Goal: Transaction & Acquisition: Download file/media

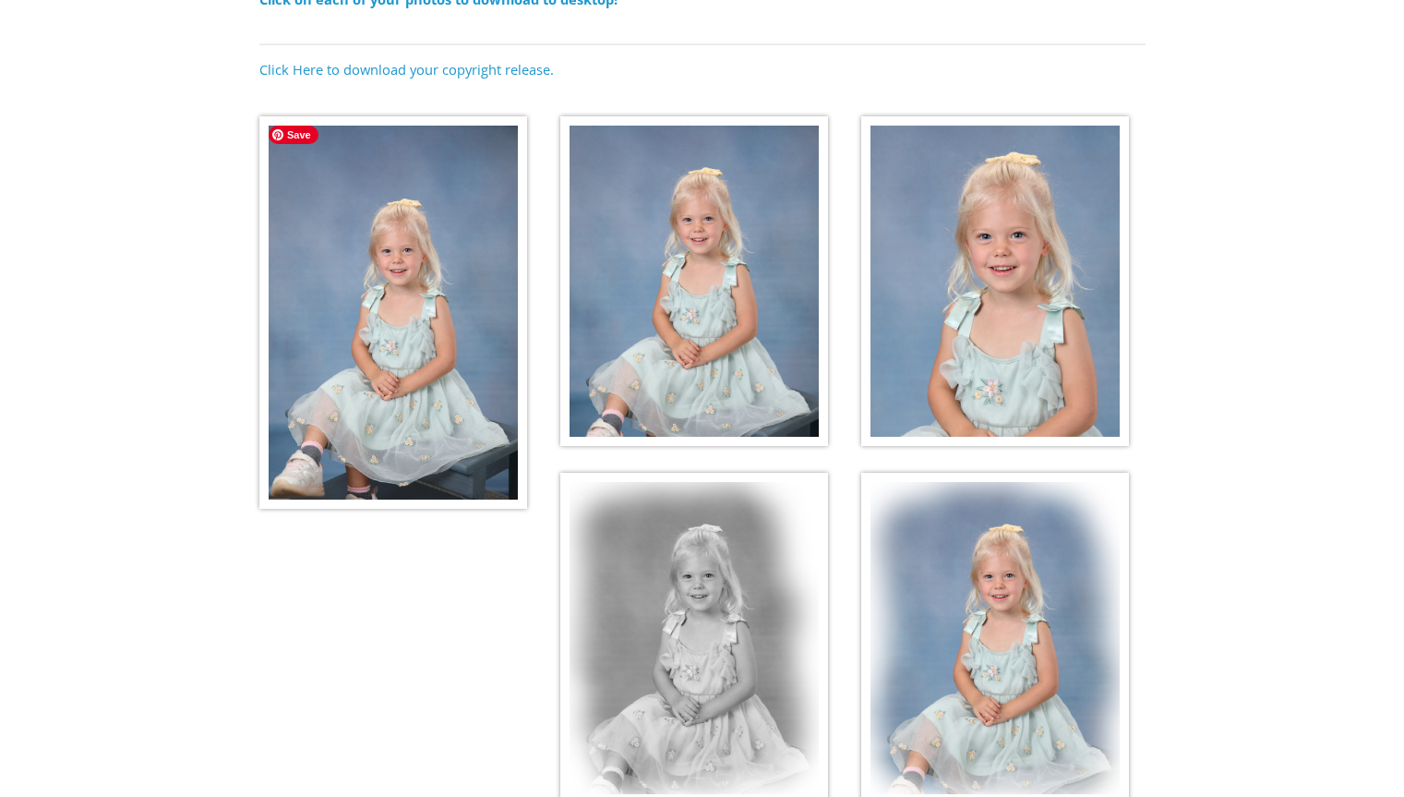
scroll to position [247, 0]
click at [433, 345] on img at bounding box center [393, 311] width 268 height 392
click at [729, 208] on img at bounding box center [695, 280] width 268 height 331
click at [945, 216] on img at bounding box center [996, 280] width 268 height 331
click at [724, 570] on img at bounding box center [695, 637] width 268 height 331
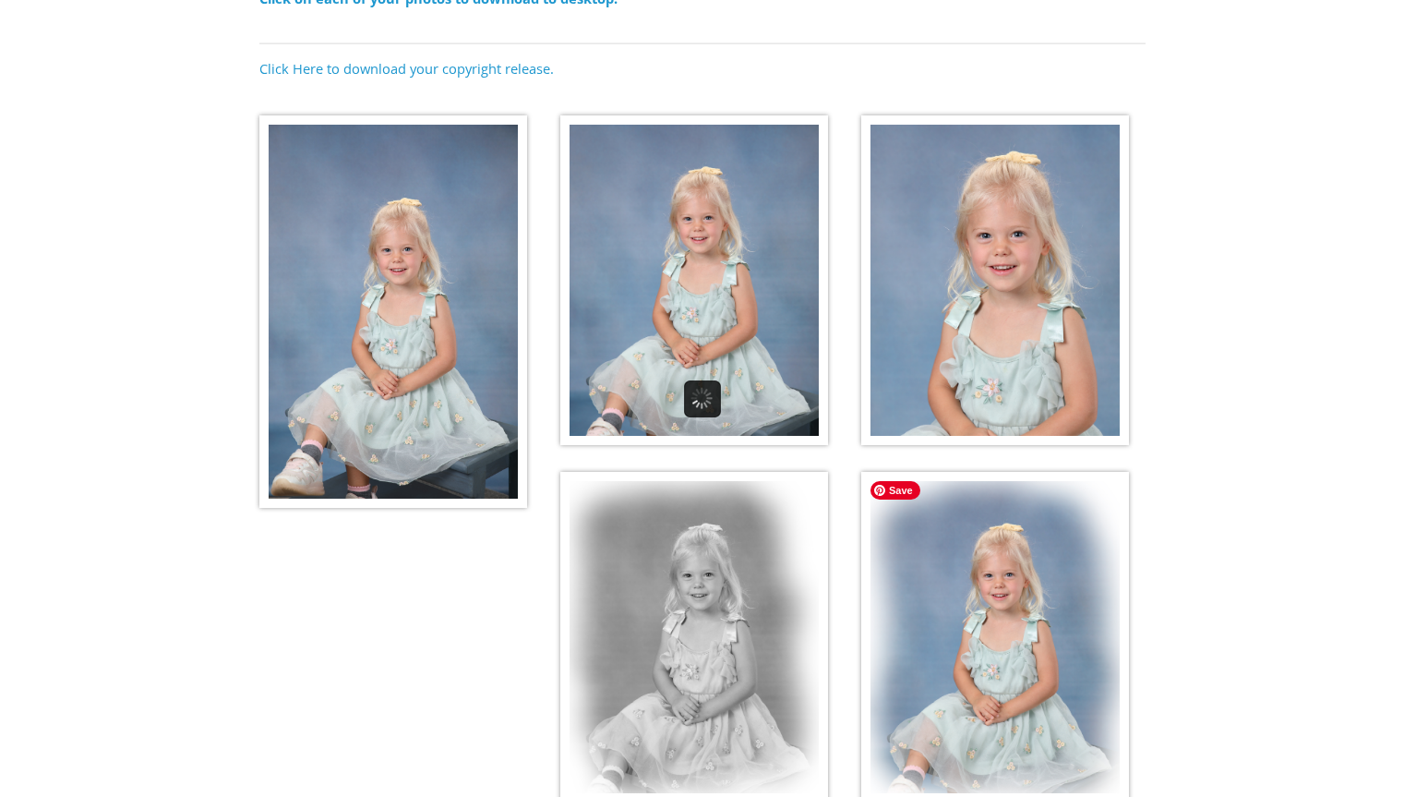
click at [996, 546] on img at bounding box center [996, 637] width 268 height 331
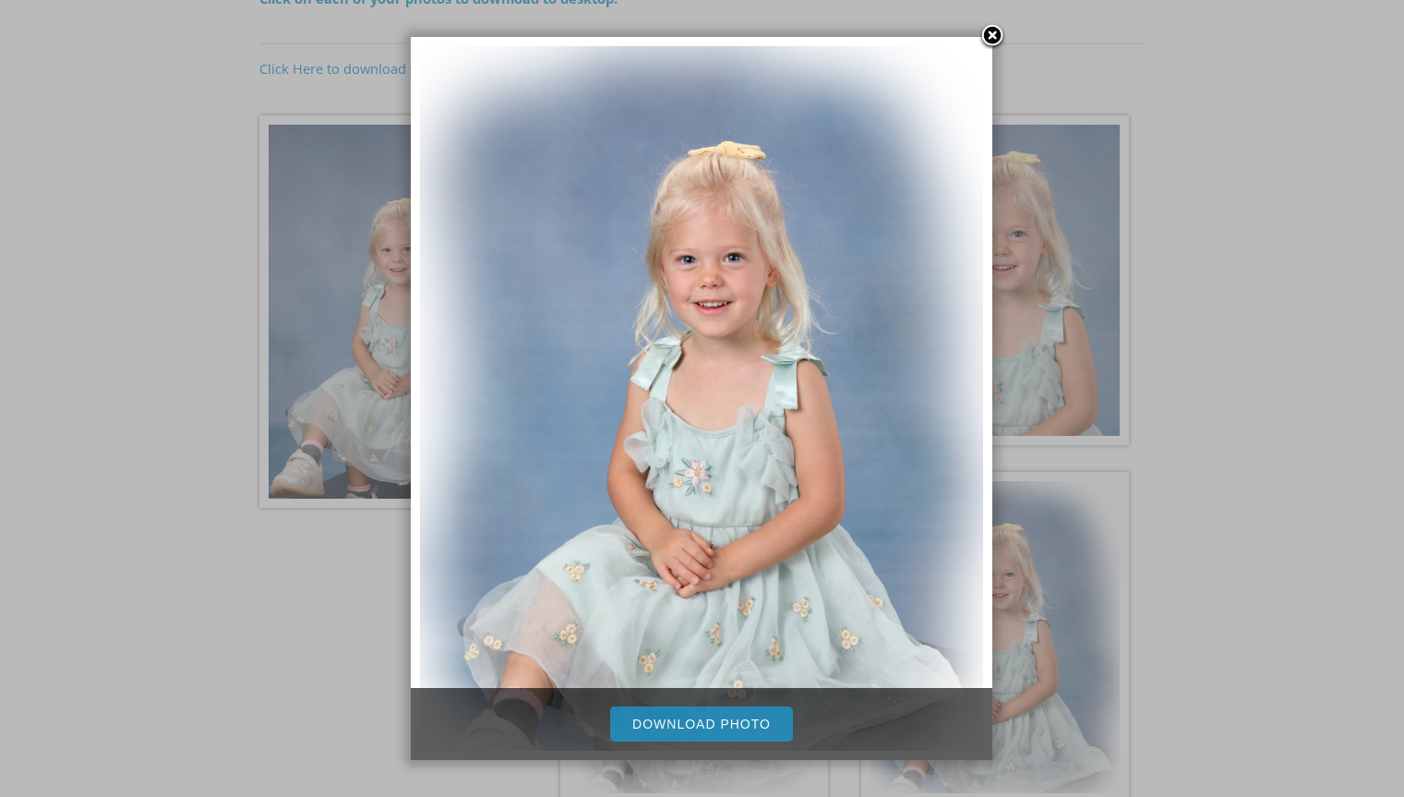
click at [989, 39] on link at bounding box center [993, 37] width 28 height 28
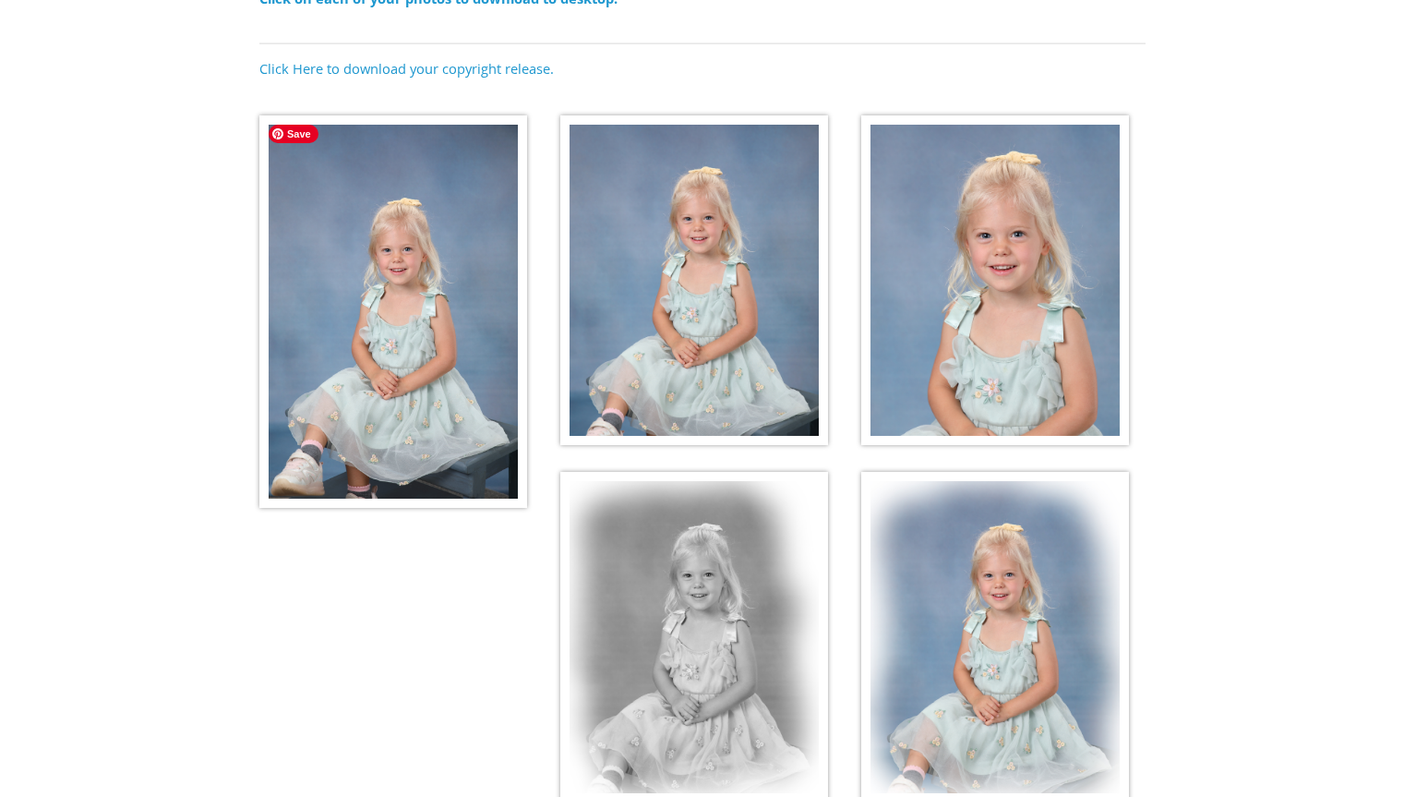
click at [398, 302] on img at bounding box center [393, 311] width 268 height 392
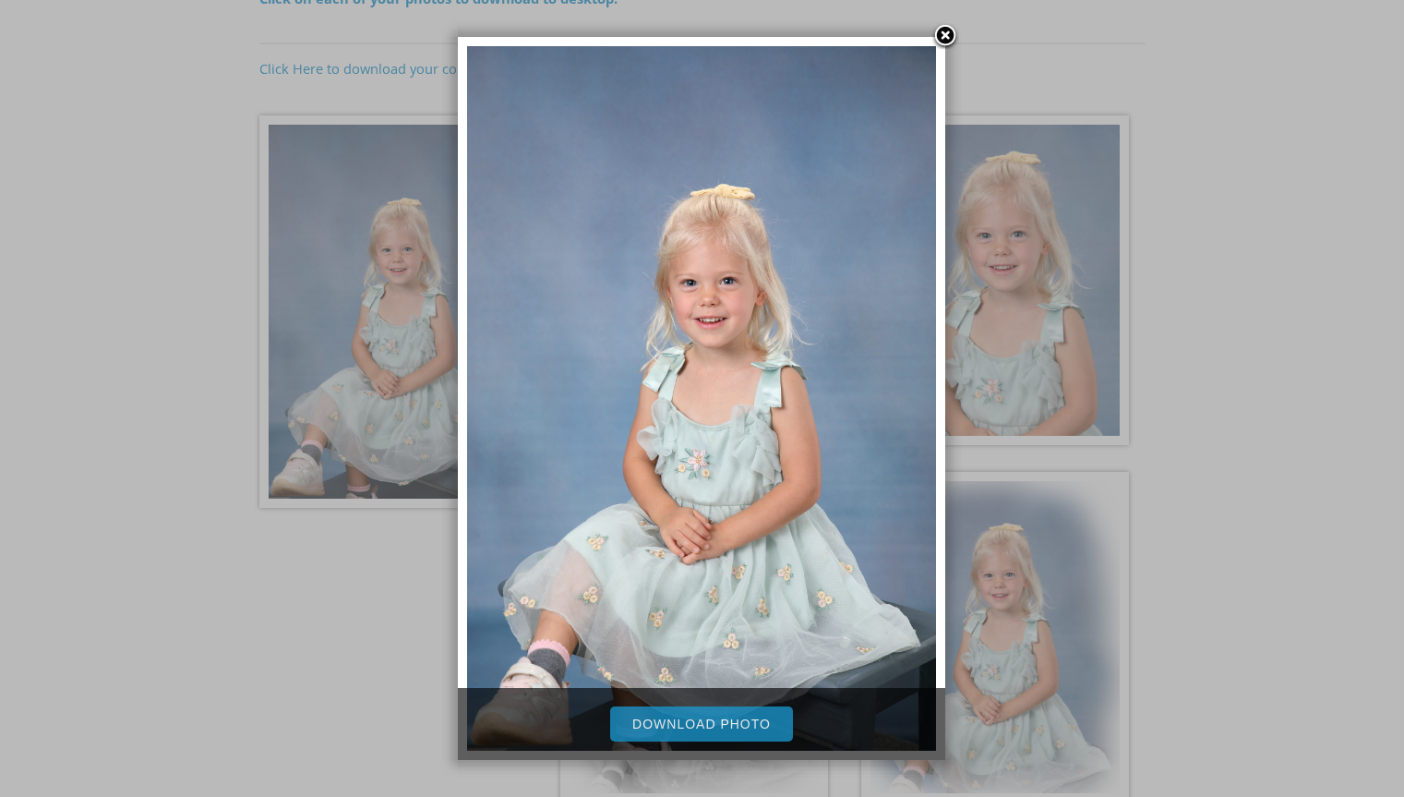
click at [708, 717] on link "Download Photo" at bounding box center [701, 723] width 183 height 35
click at [944, 34] on link at bounding box center [946, 37] width 28 height 28
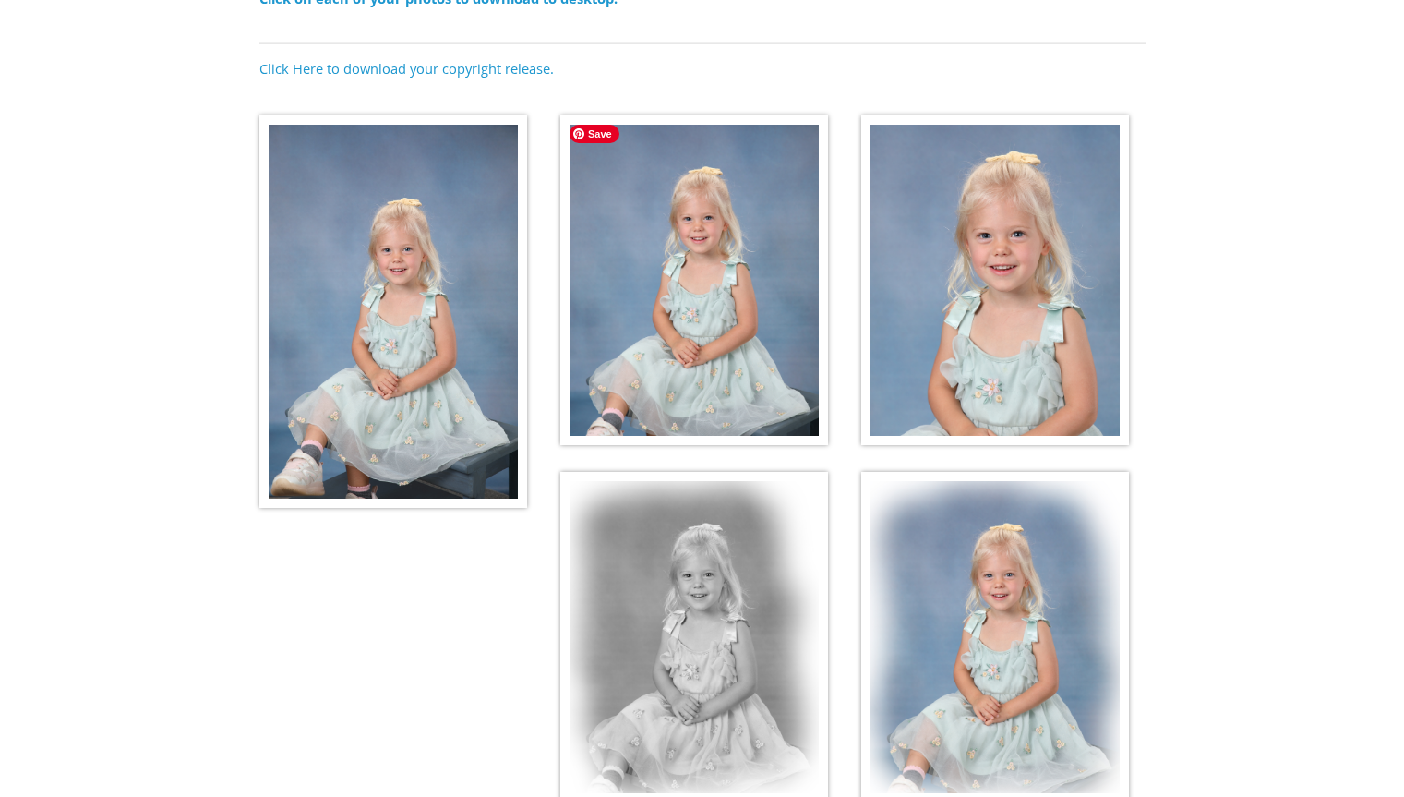
click at [742, 345] on img at bounding box center [695, 280] width 268 height 331
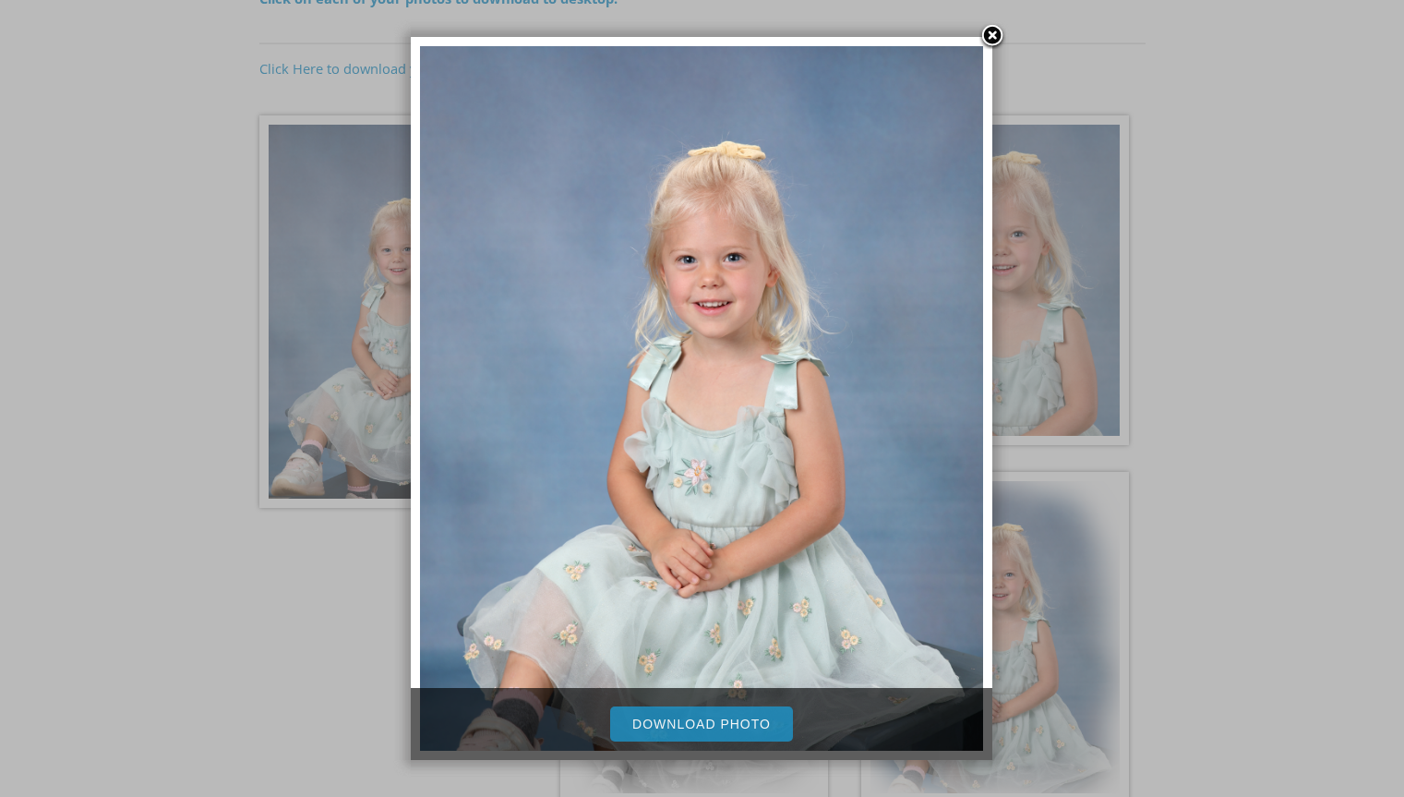
click at [735, 716] on link "Download Photo" at bounding box center [701, 723] width 183 height 35
click at [991, 37] on link at bounding box center [993, 37] width 28 height 28
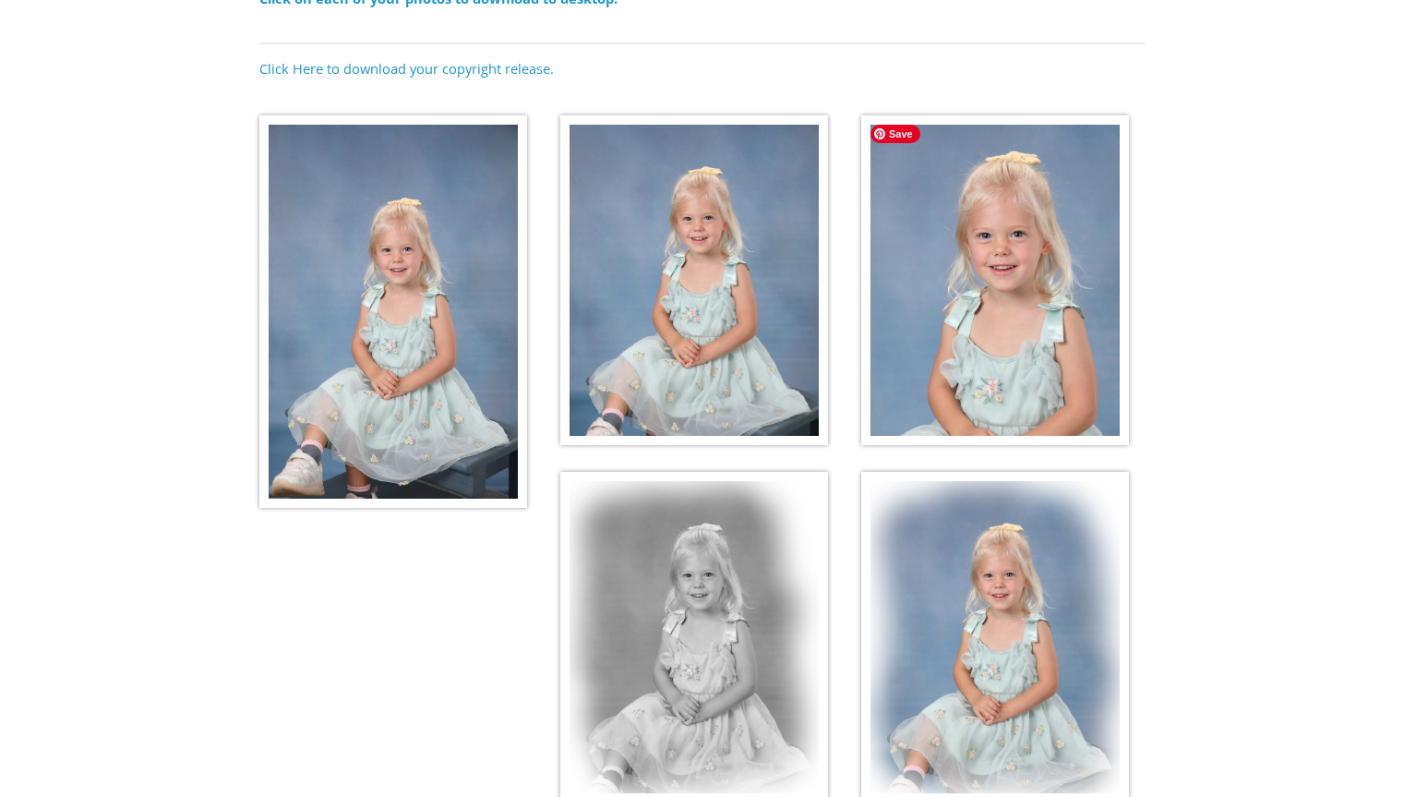
click at [1020, 262] on img at bounding box center [996, 280] width 268 height 331
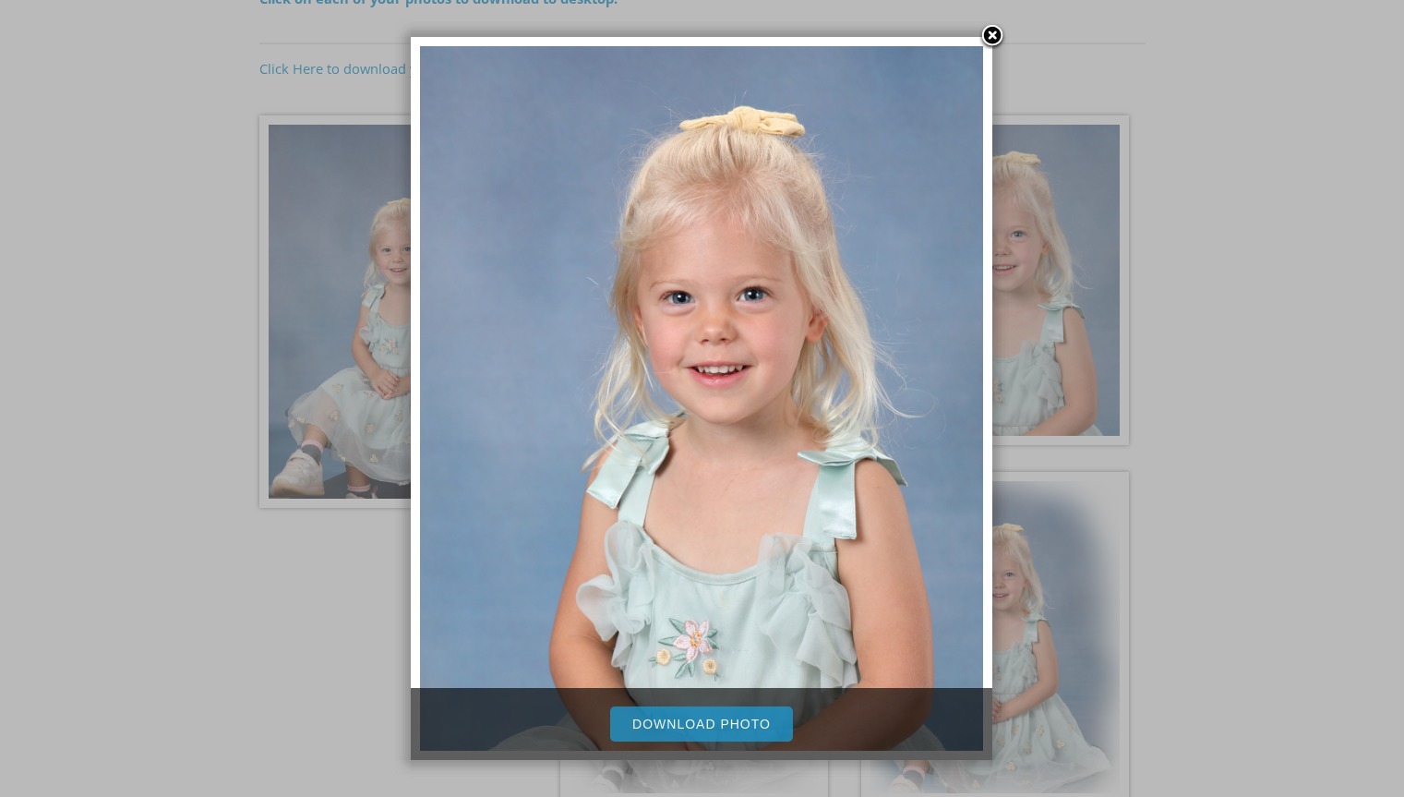
click at [676, 722] on link "Download Photo" at bounding box center [701, 723] width 183 height 35
click at [993, 32] on link at bounding box center [993, 37] width 28 height 28
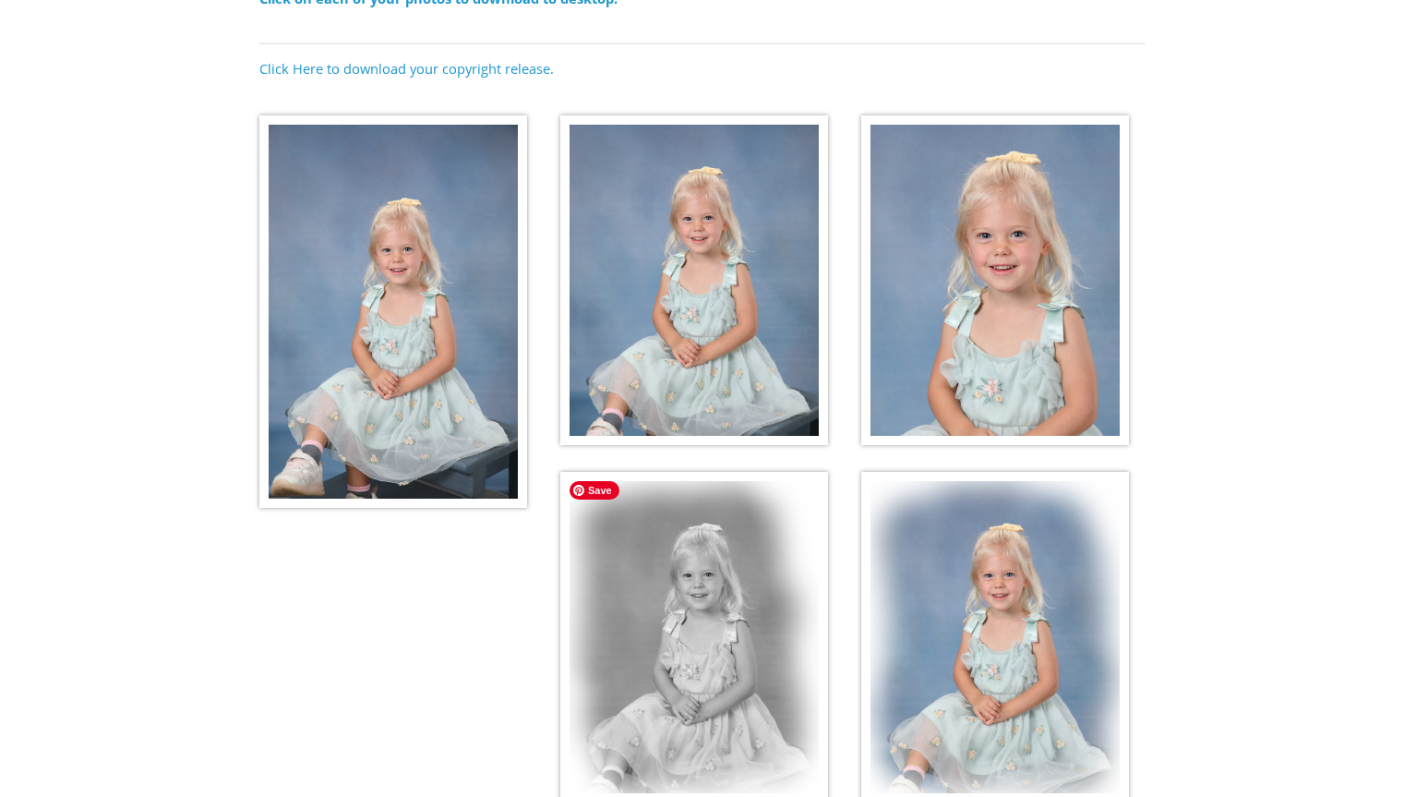
click at [681, 598] on img at bounding box center [695, 637] width 268 height 331
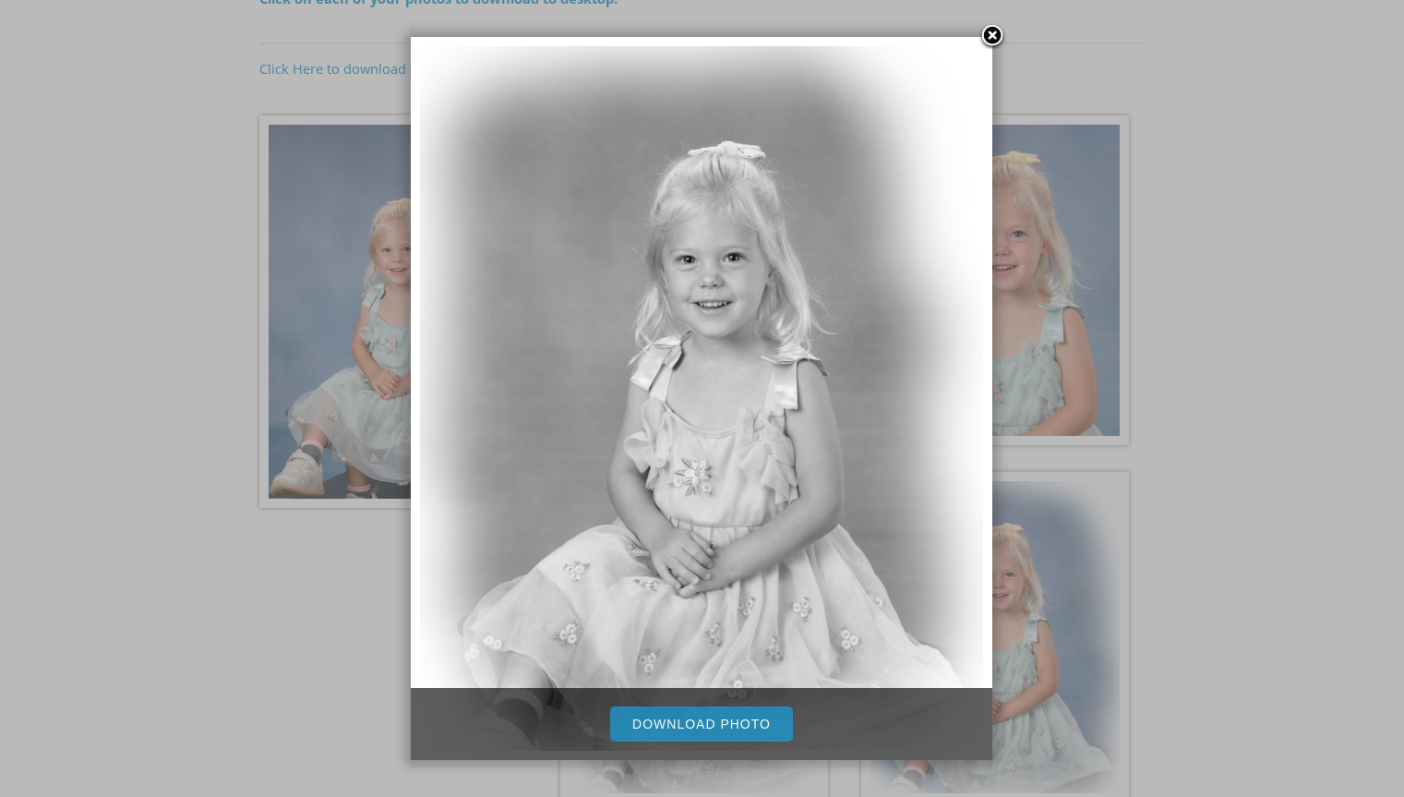
click at [710, 724] on link "Download Photo" at bounding box center [701, 723] width 183 height 35
click at [986, 36] on link at bounding box center [993, 37] width 28 height 28
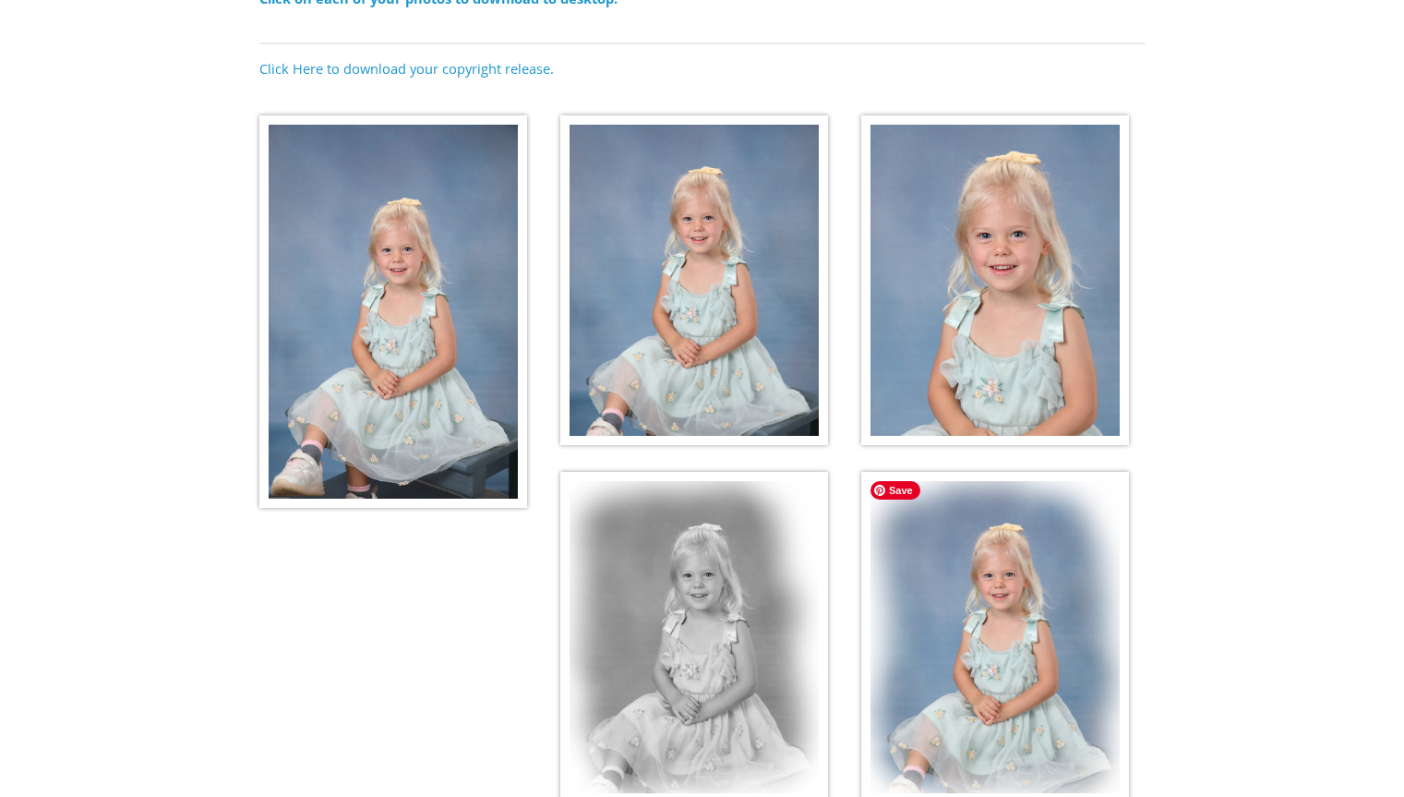
click at [1036, 548] on img at bounding box center [996, 637] width 268 height 331
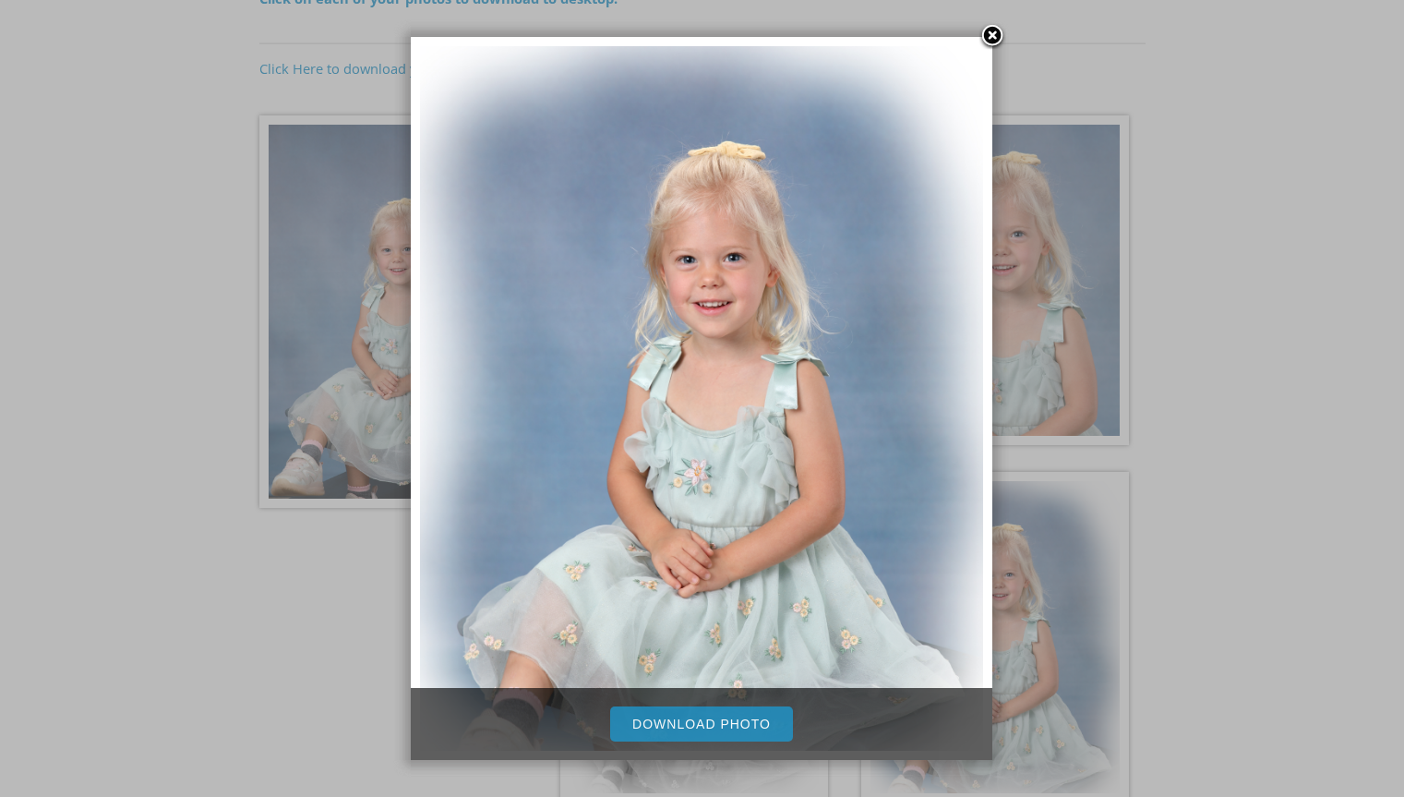
click at [997, 34] on link at bounding box center [993, 37] width 28 height 28
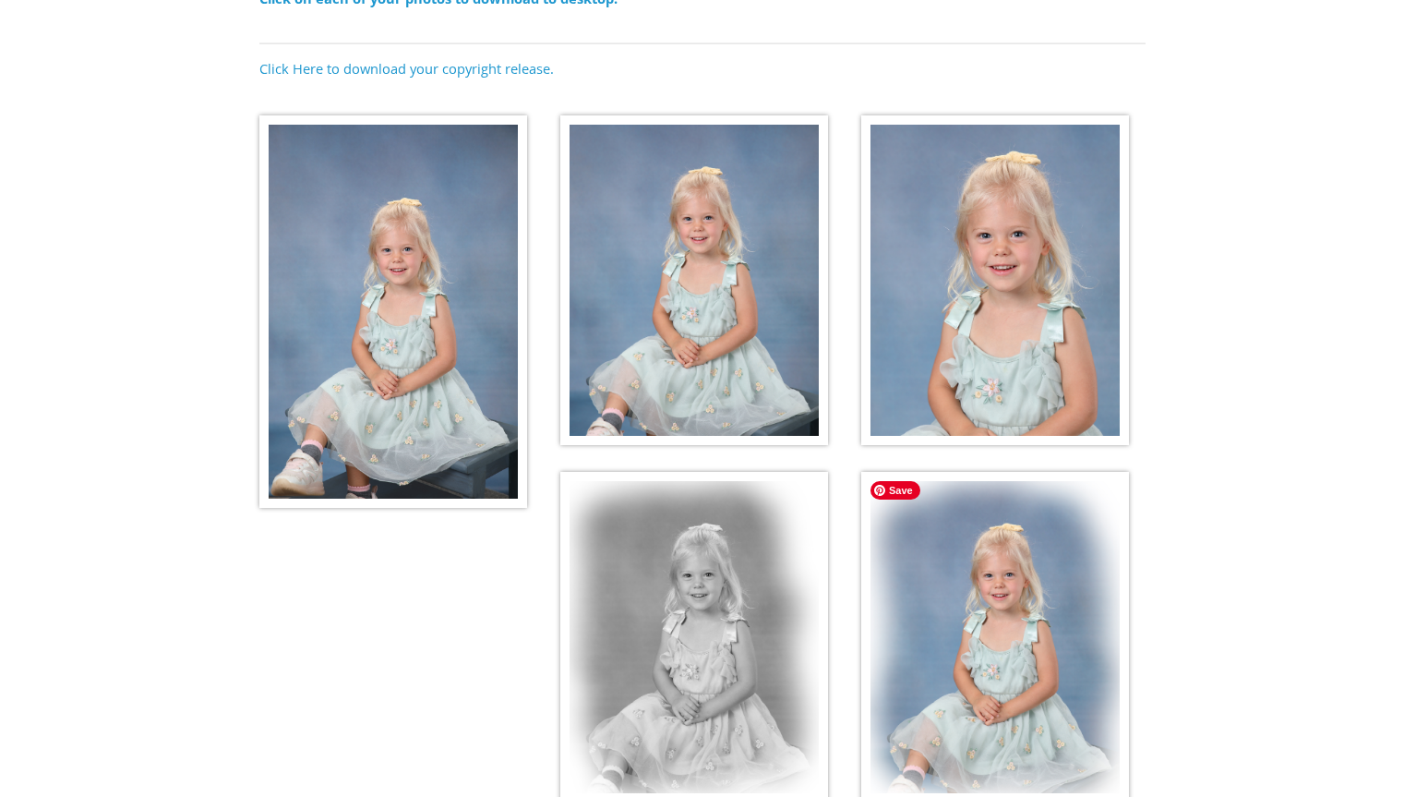
click at [1007, 567] on img at bounding box center [996, 637] width 268 height 331
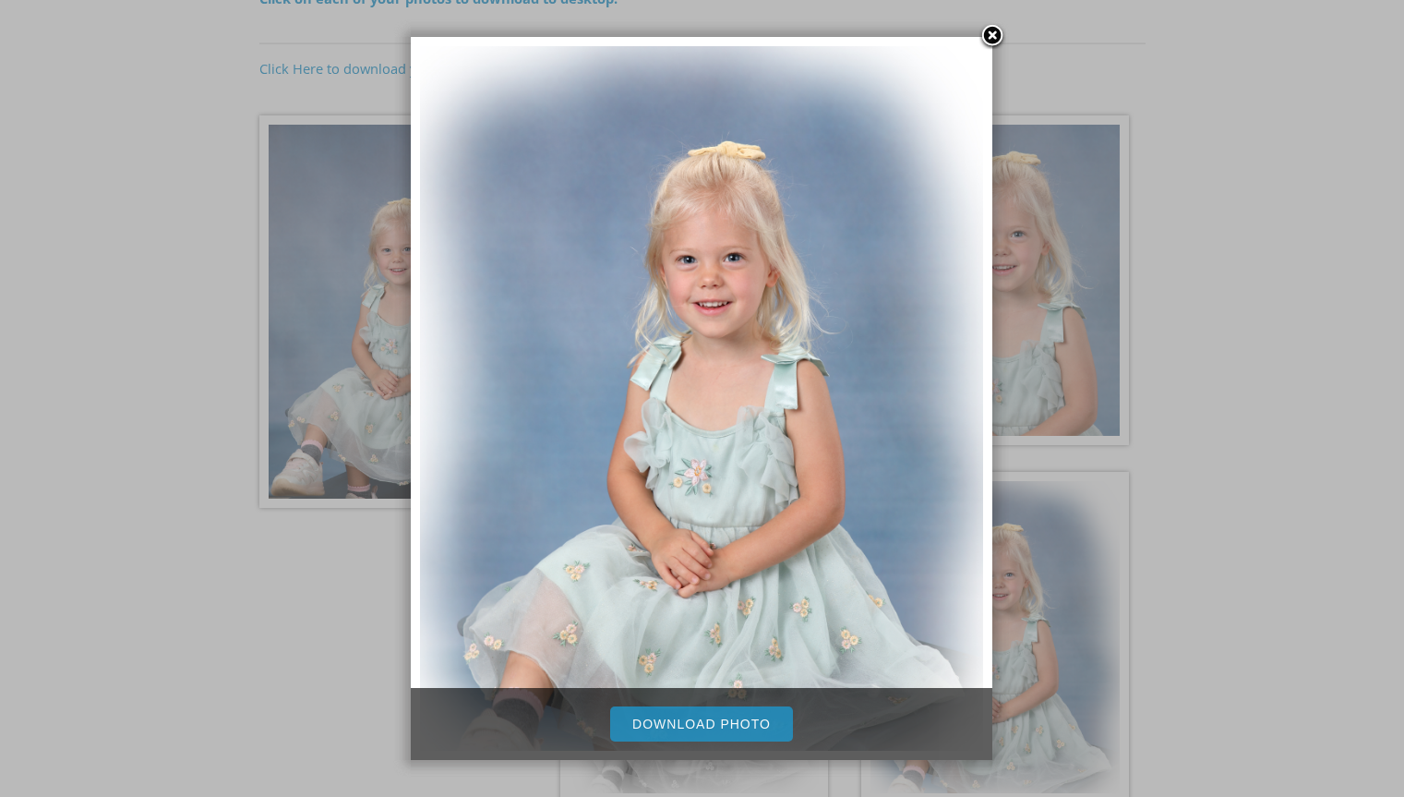
click at [675, 723] on link "Download Photo" at bounding box center [701, 723] width 183 height 35
click at [990, 35] on link at bounding box center [993, 37] width 28 height 28
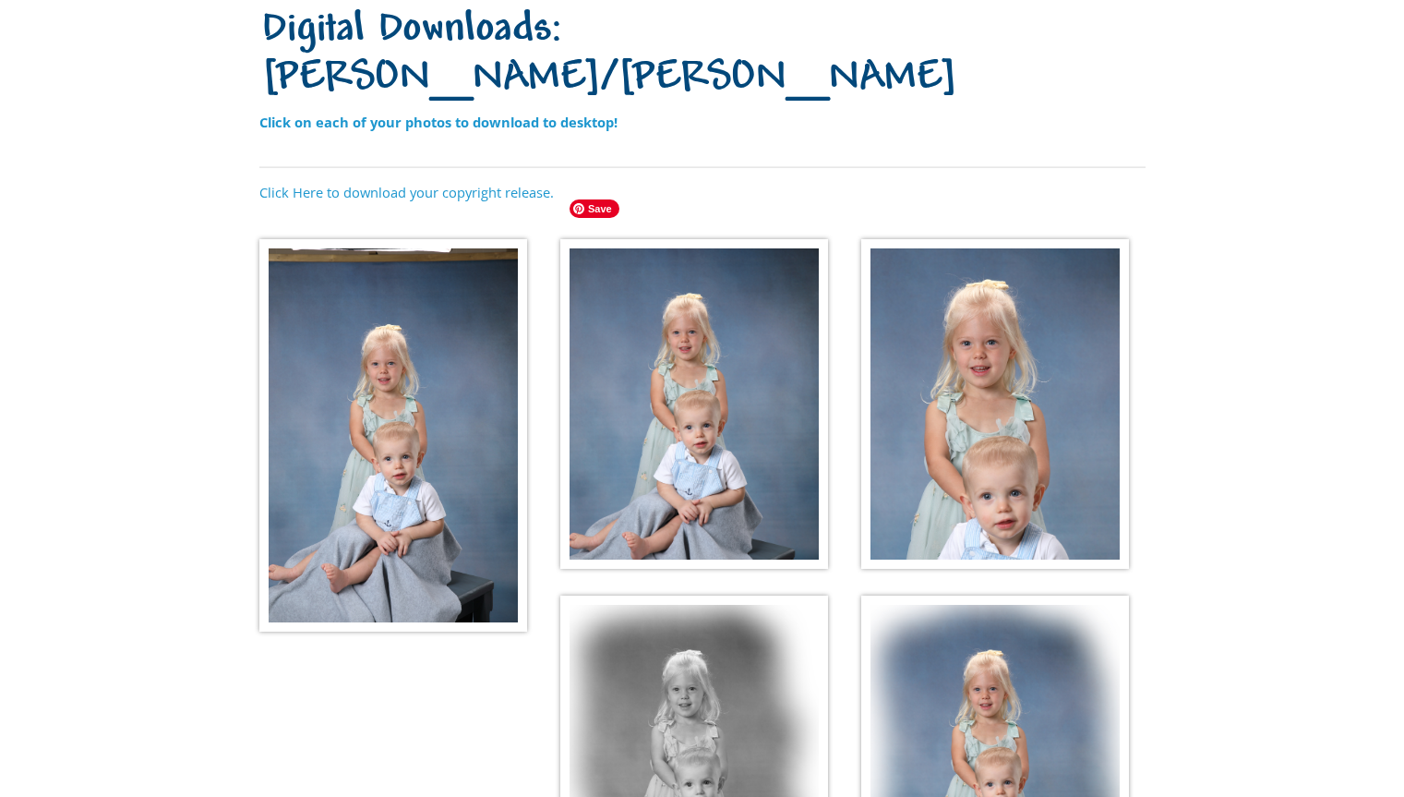
scroll to position [169, 0]
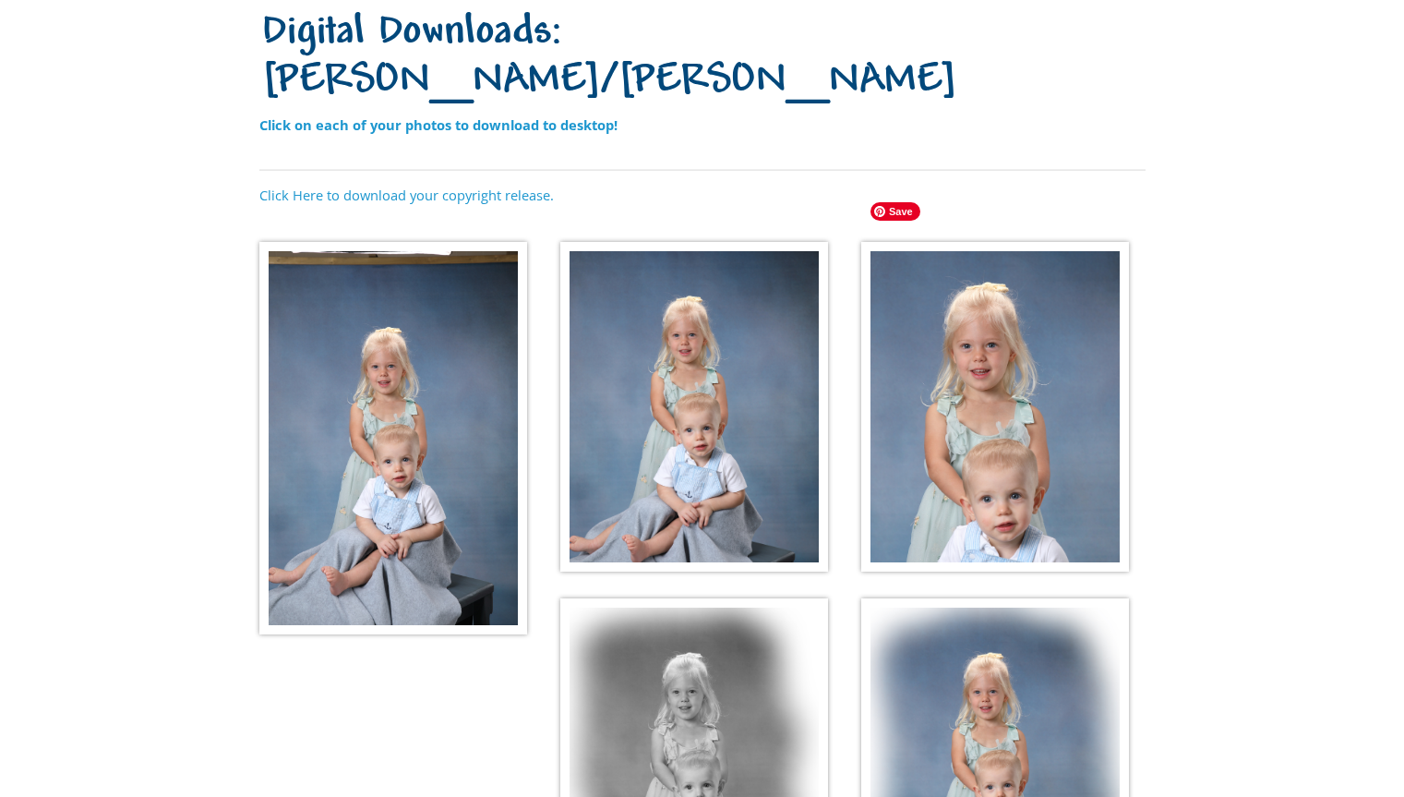
click at [931, 288] on img at bounding box center [996, 407] width 268 height 331
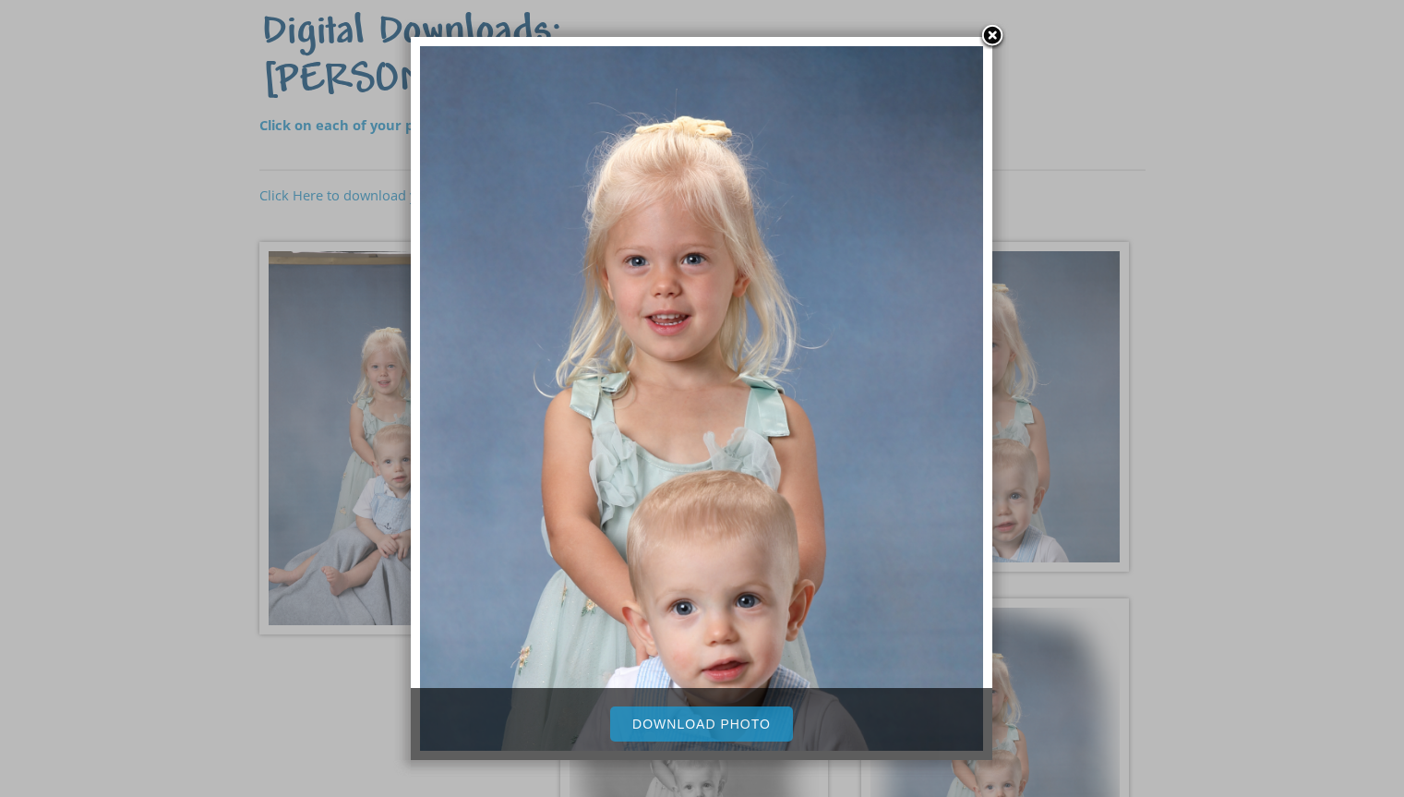
click at [987, 39] on link at bounding box center [993, 37] width 28 height 28
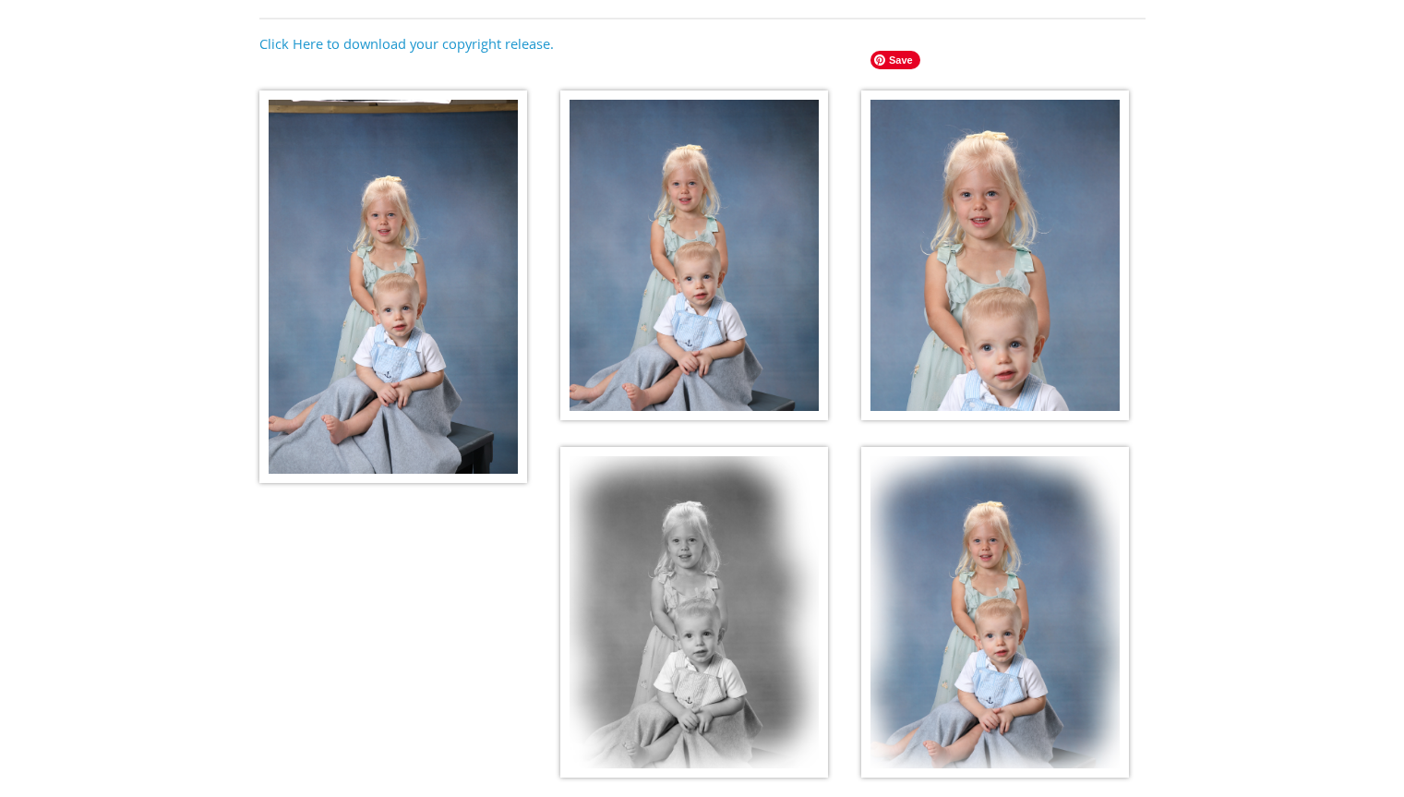
scroll to position [308, 0]
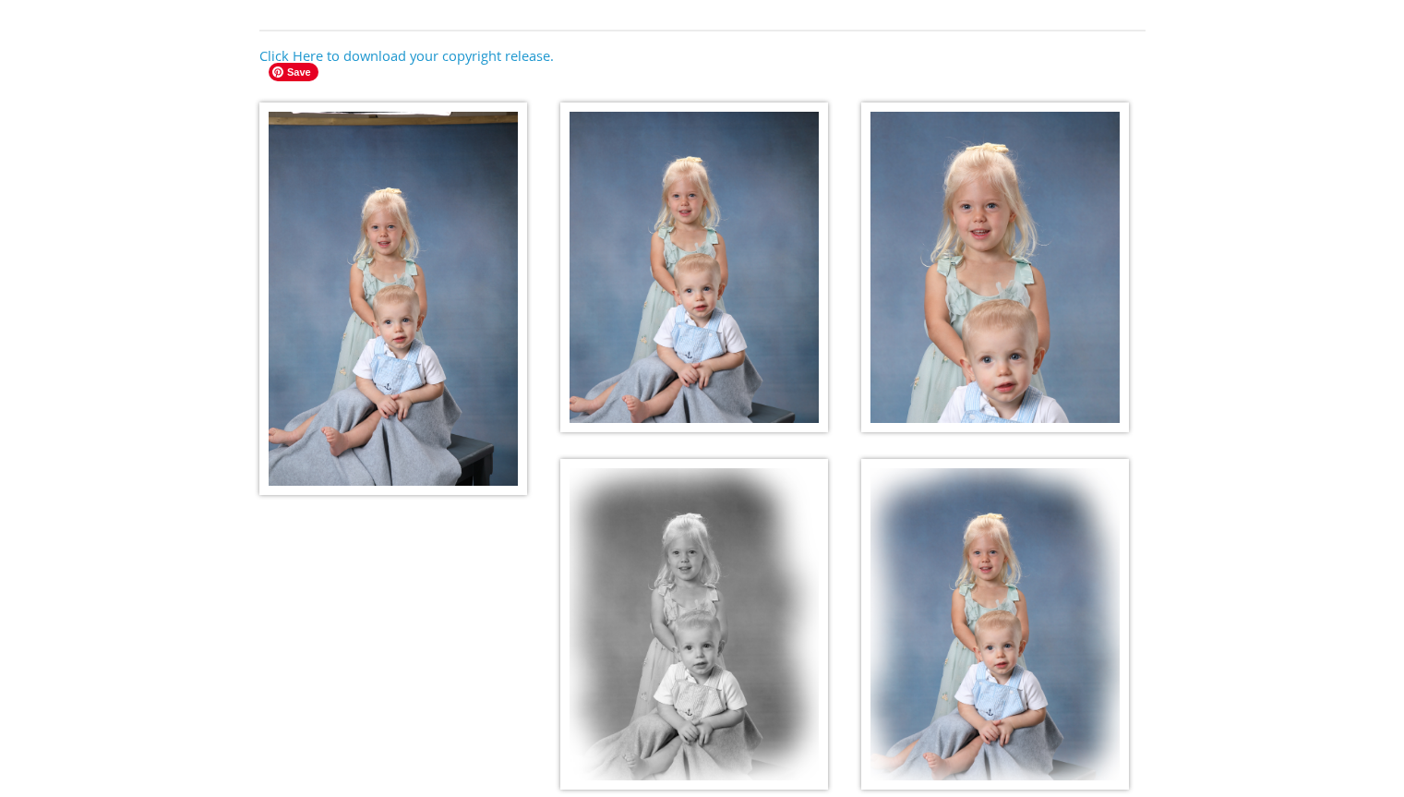
click at [440, 328] on img at bounding box center [393, 298] width 268 height 392
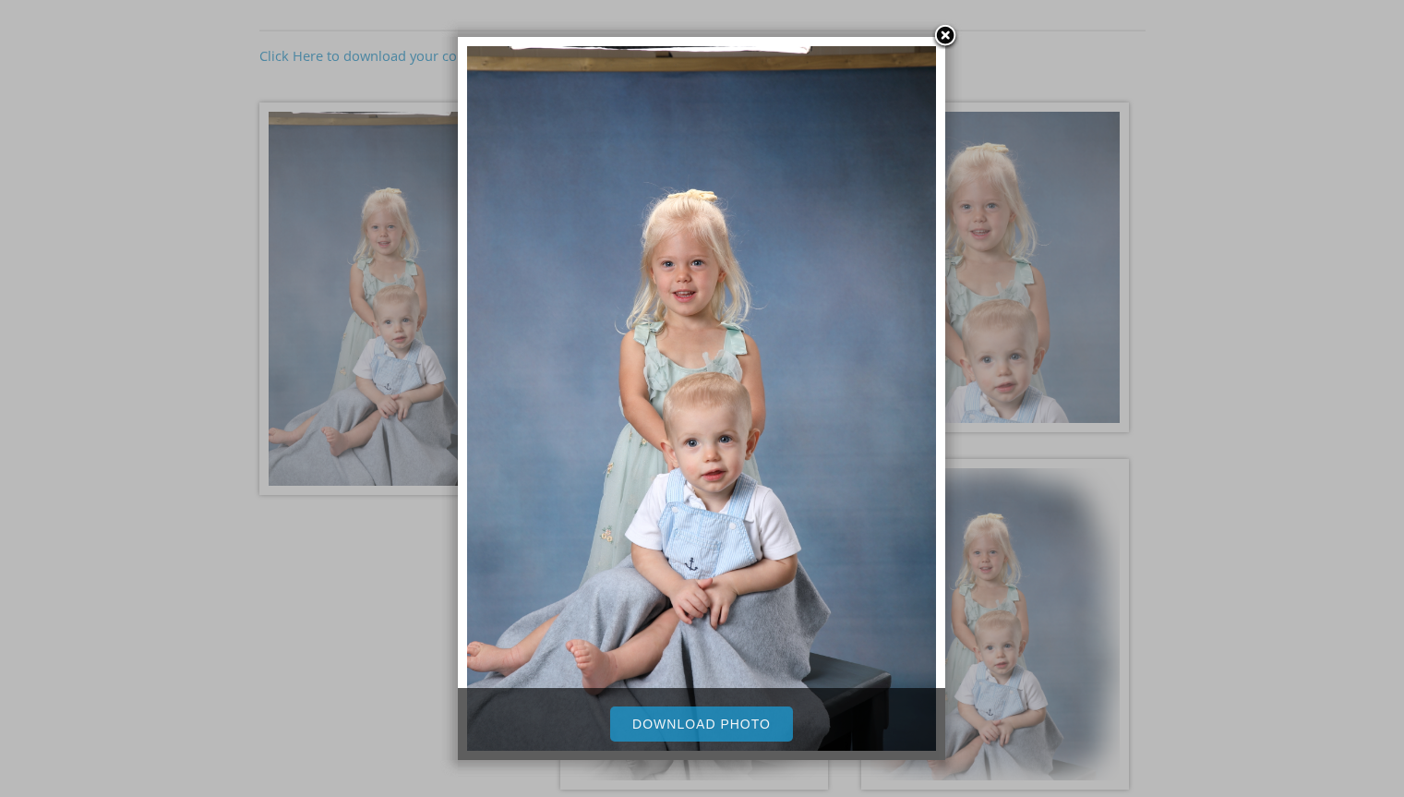
click at [697, 721] on link "Download Photo" at bounding box center [701, 723] width 183 height 35
click at [946, 27] on link at bounding box center [946, 37] width 28 height 28
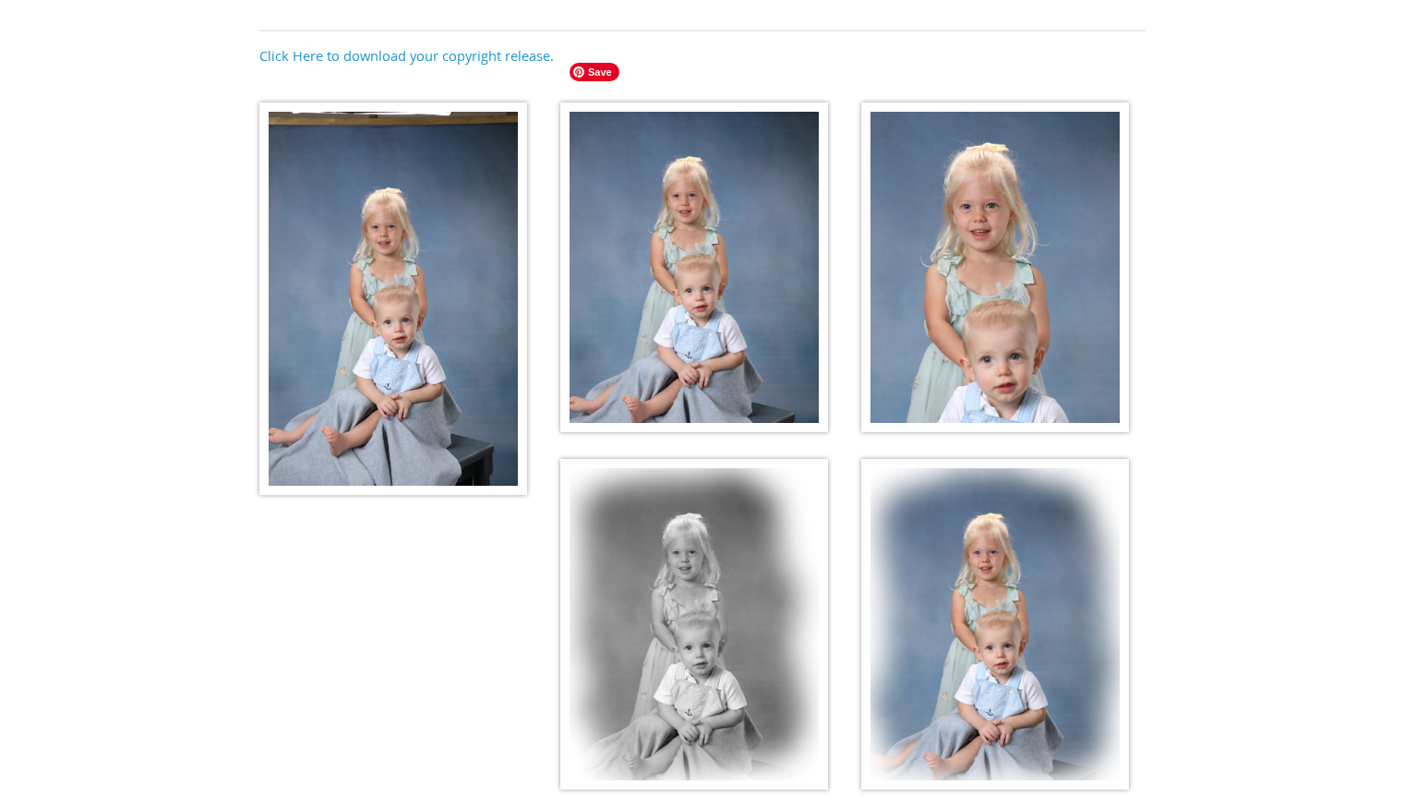
click at [718, 273] on img at bounding box center [695, 267] width 268 height 331
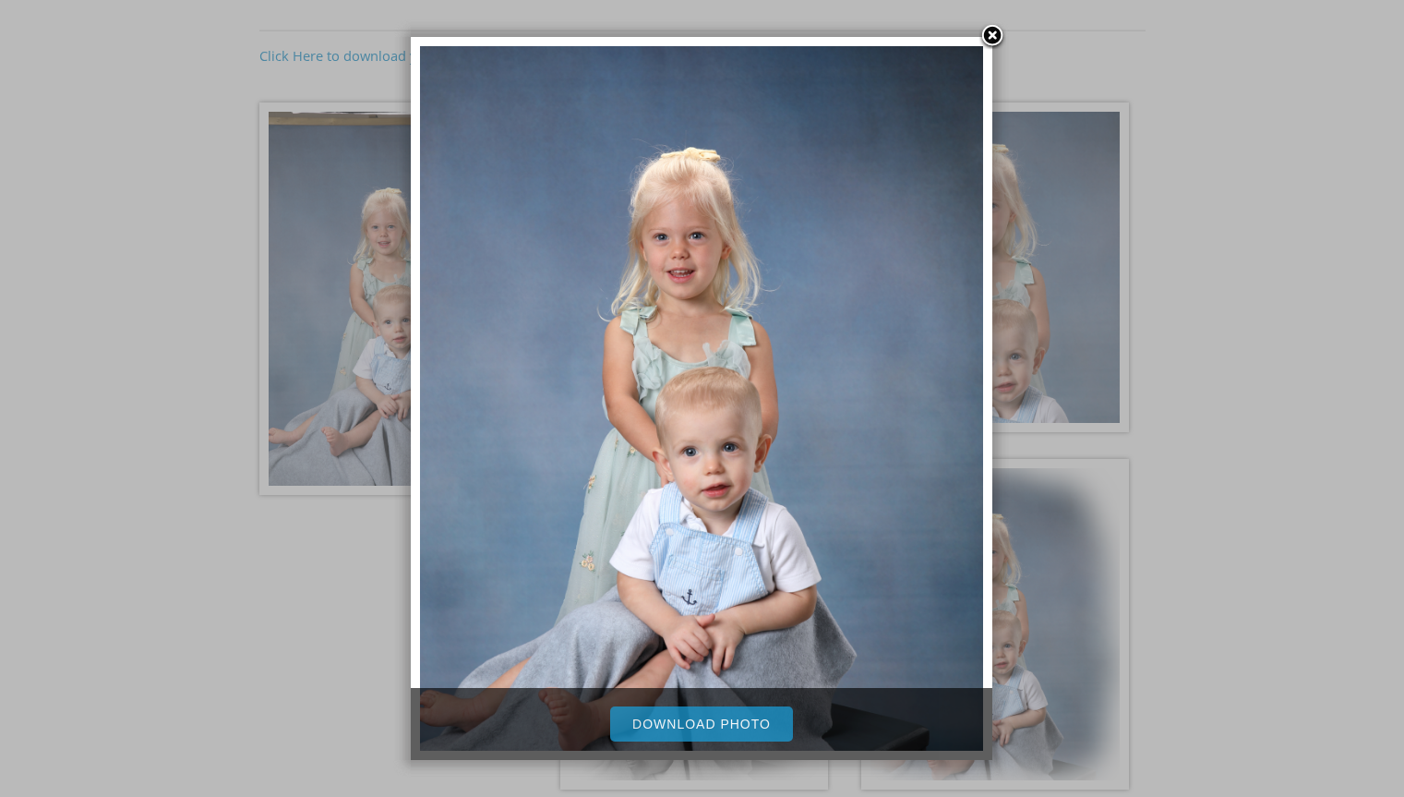
click at [701, 722] on link "Download Photo" at bounding box center [701, 723] width 183 height 35
click at [995, 25] on link at bounding box center [993, 37] width 28 height 28
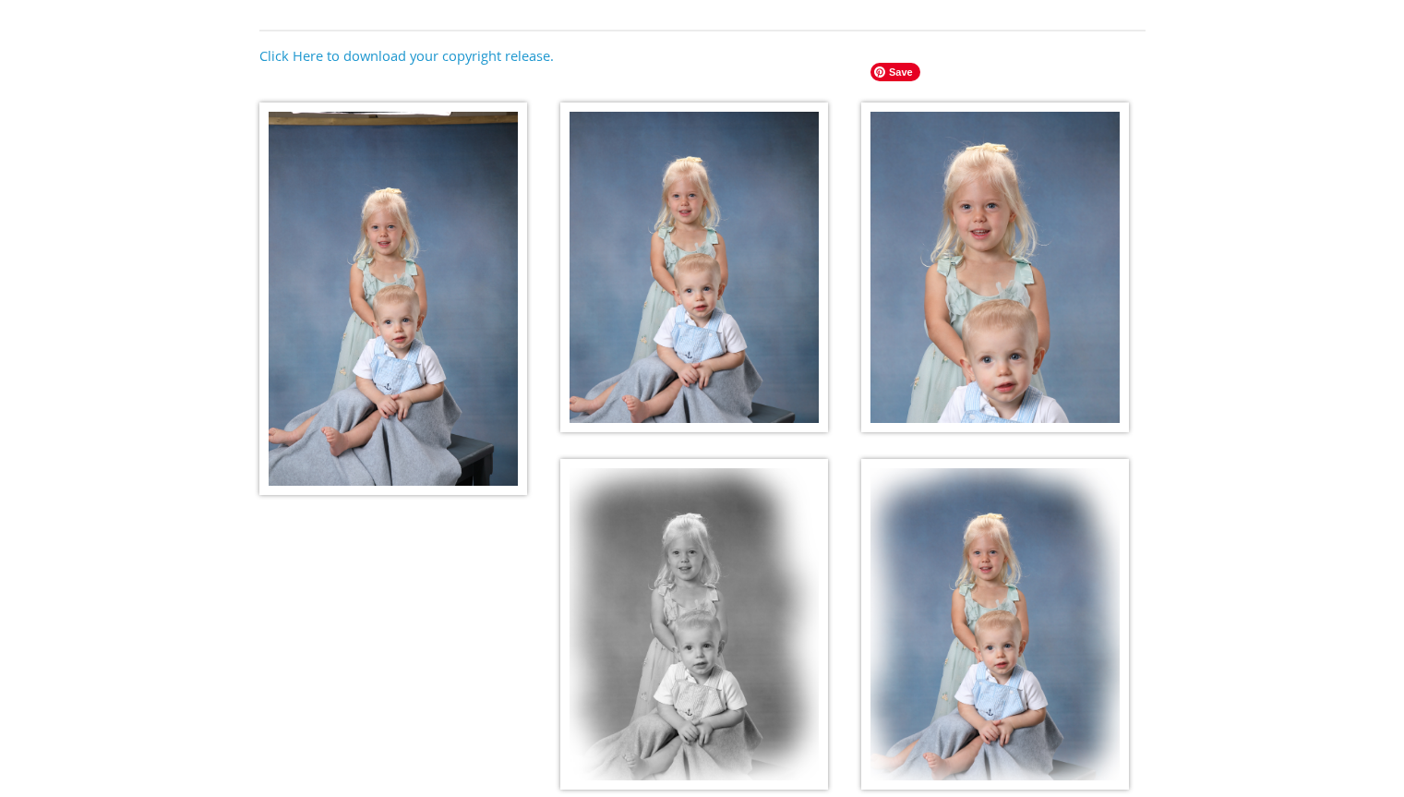
click at [1005, 172] on img at bounding box center [996, 267] width 268 height 331
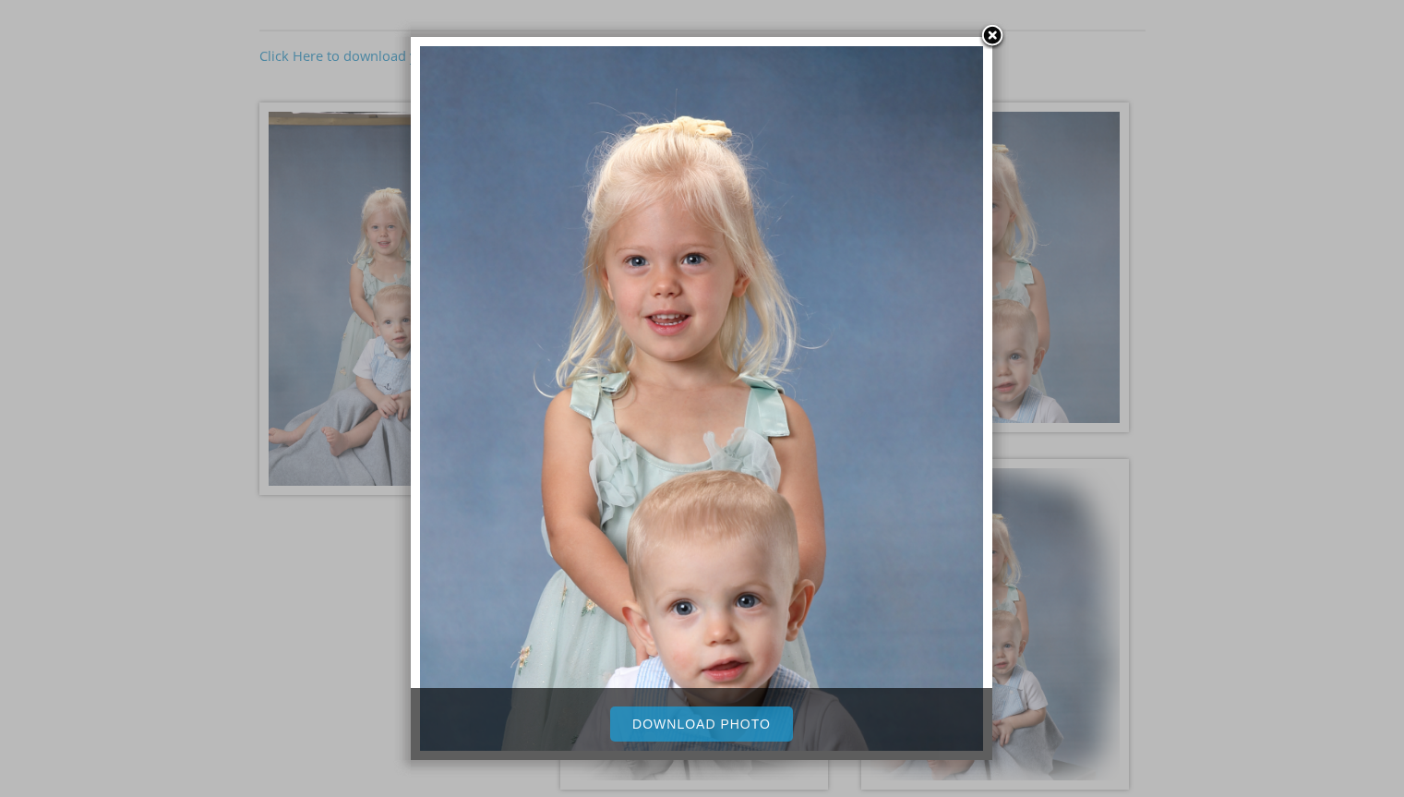
click at [744, 719] on link "Download Photo" at bounding box center [701, 723] width 183 height 35
click at [1000, 35] on link at bounding box center [993, 37] width 28 height 28
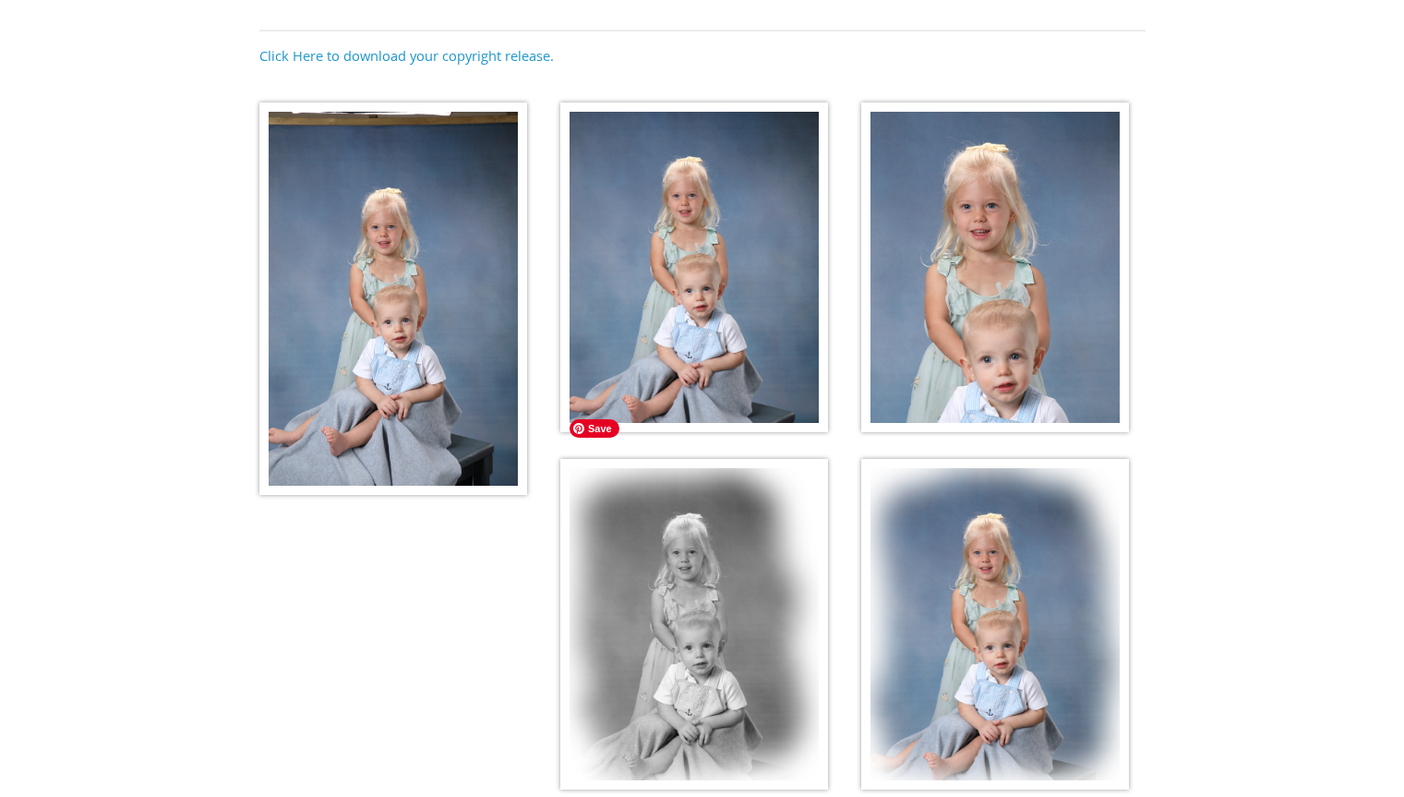
click at [710, 555] on img at bounding box center [695, 624] width 268 height 331
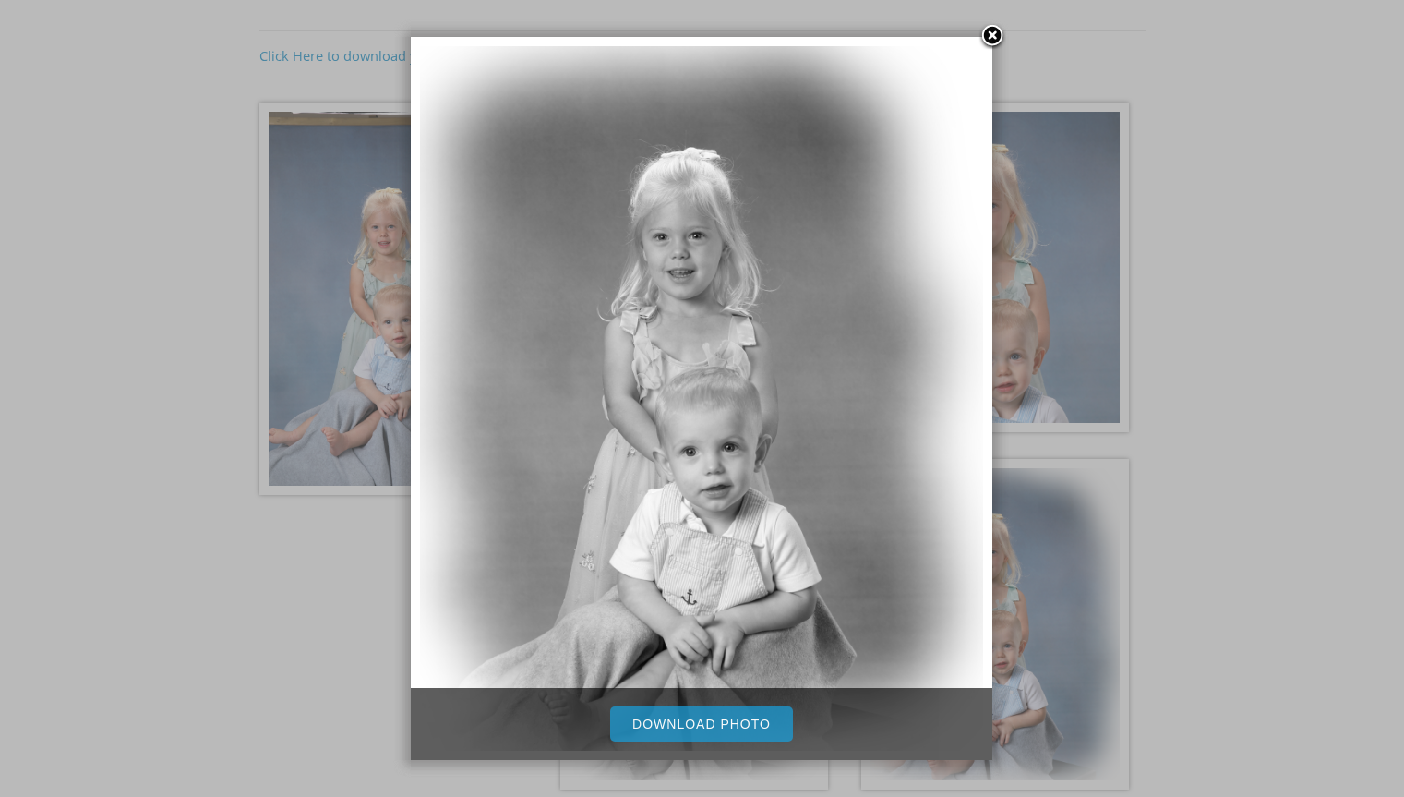
click at [717, 715] on link "Download Photo" at bounding box center [701, 723] width 183 height 35
click at [997, 36] on link at bounding box center [993, 37] width 28 height 28
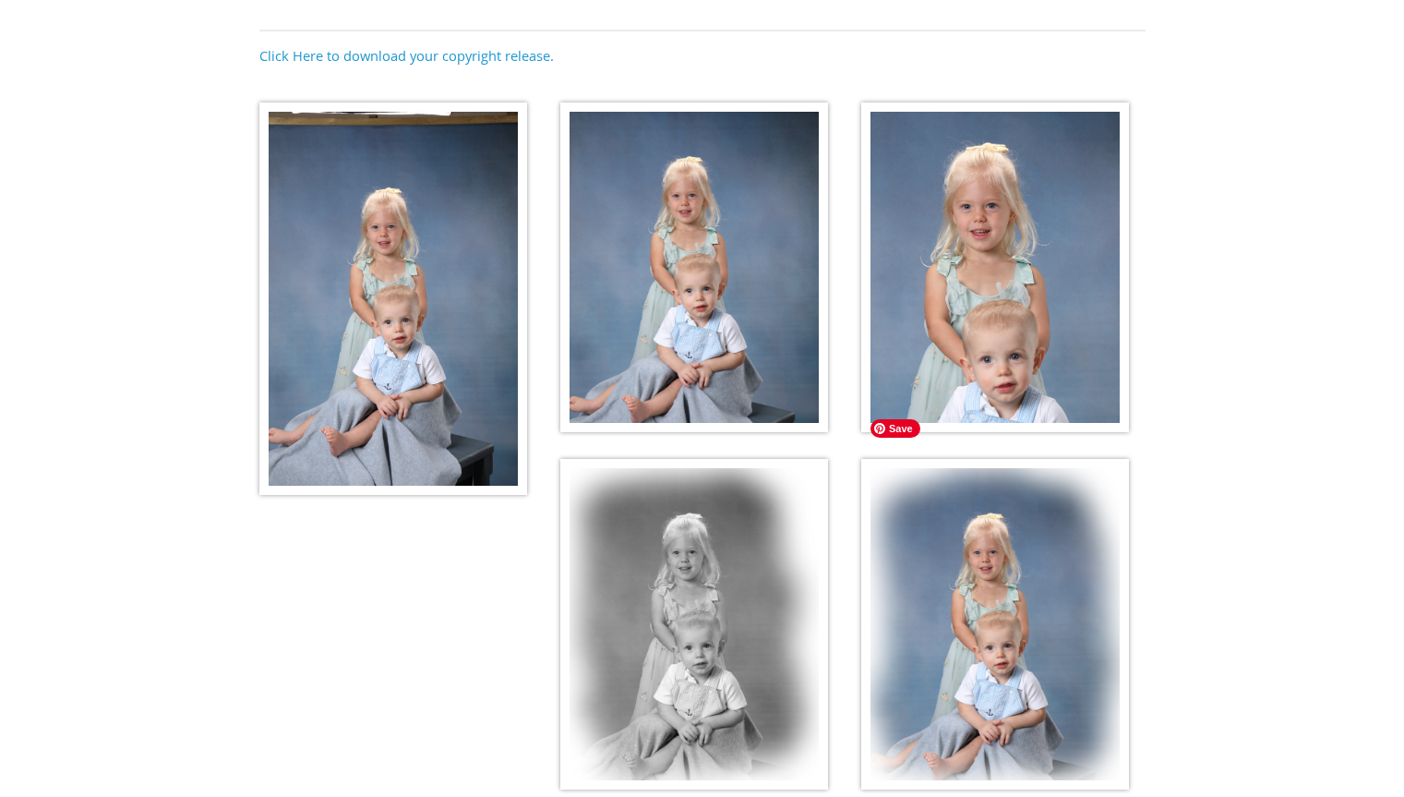
click at [1032, 509] on img at bounding box center [996, 624] width 268 height 331
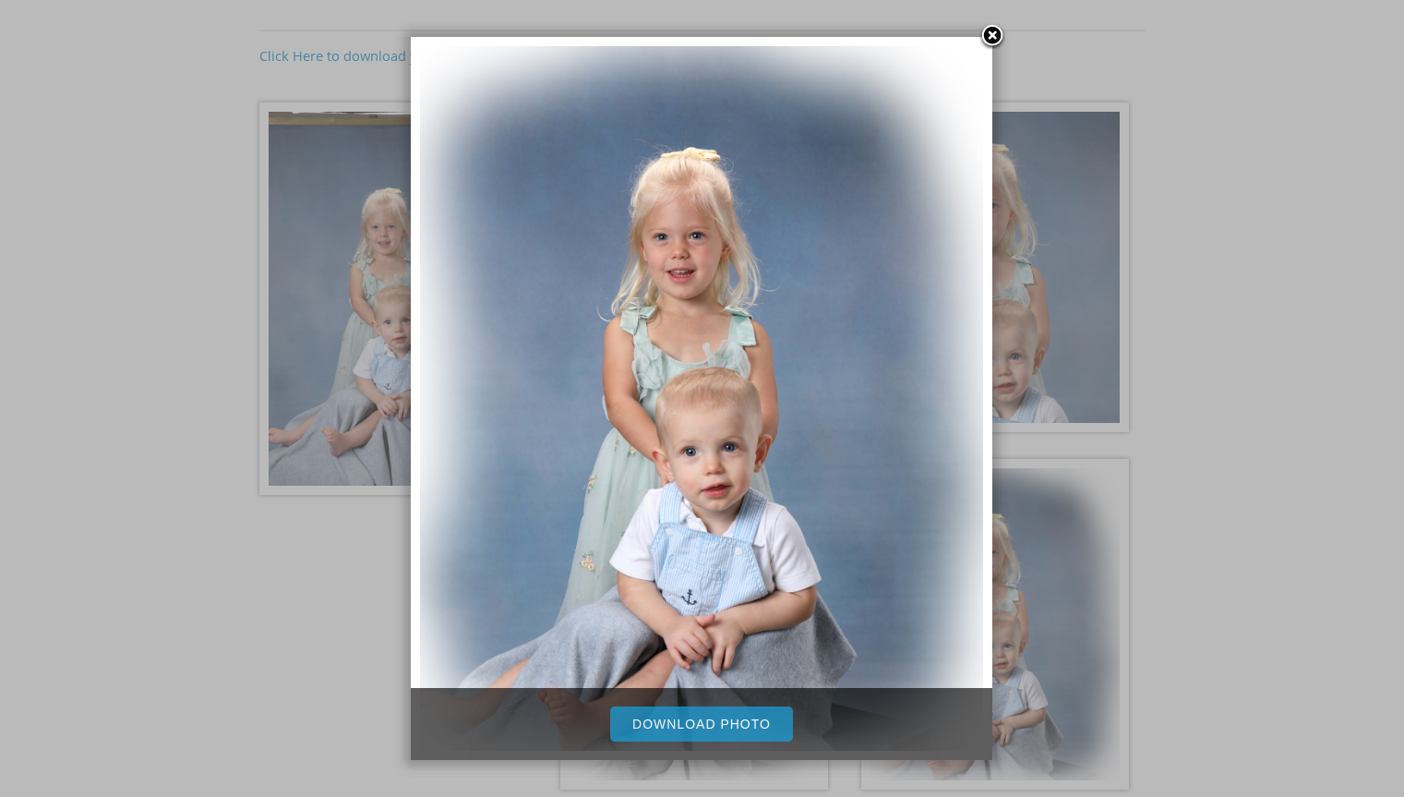
click at [712, 719] on link "Download Photo" at bounding box center [701, 723] width 183 height 35
click at [993, 30] on link at bounding box center [993, 37] width 28 height 28
